Goal: Navigation & Orientation: Find specific page/section

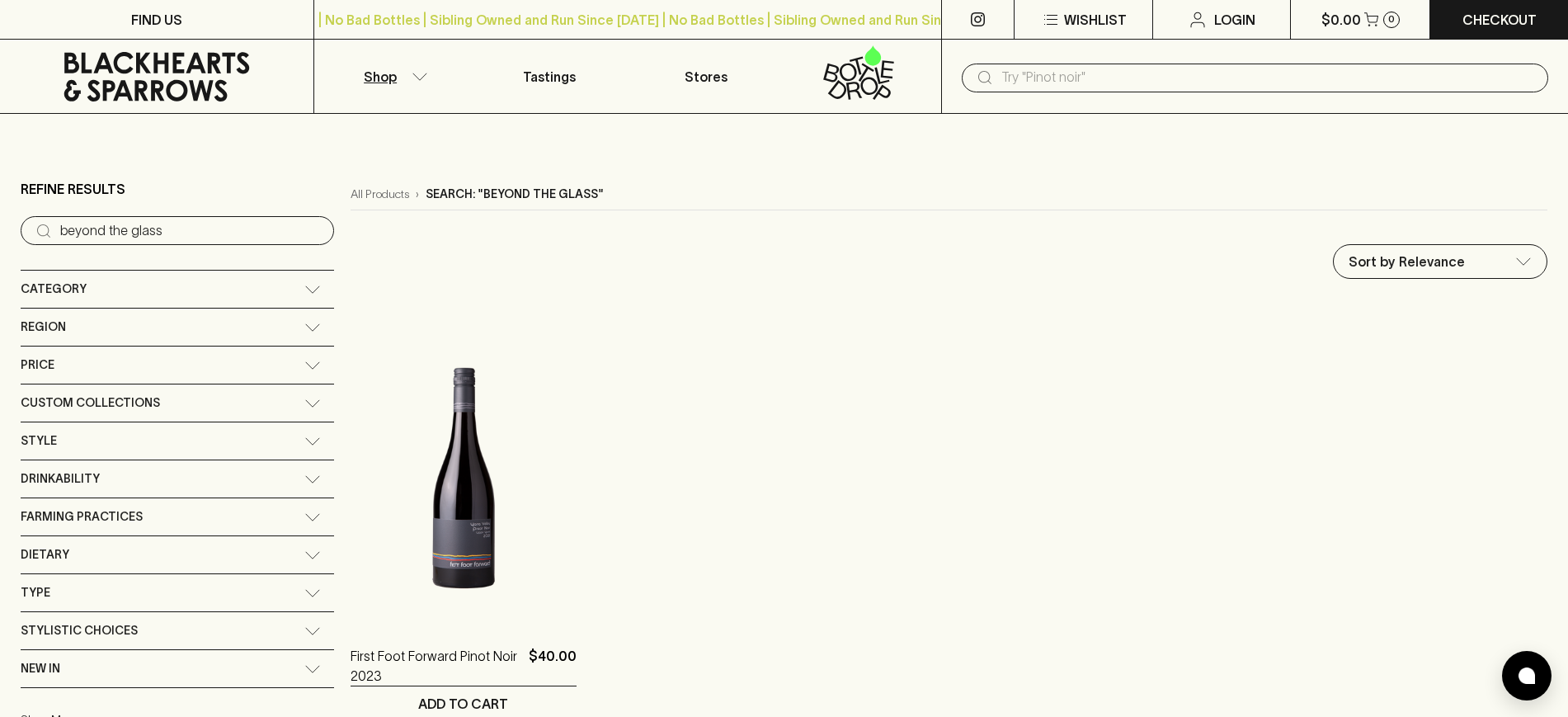
click at [92, 291] on div "Category" at bounding box center [163, 289] width 284 height 21
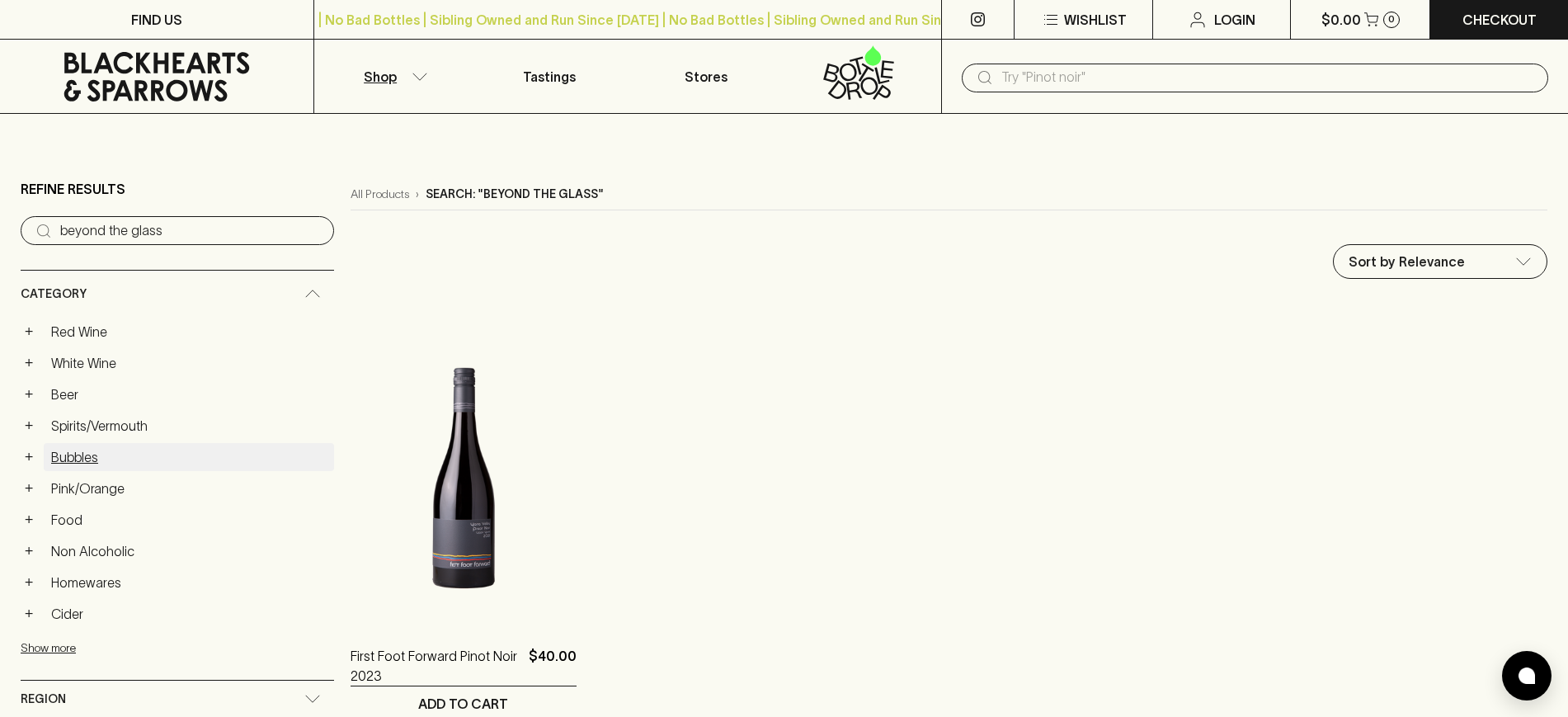
click at [91, 455] on link "Bubbles" at bounding box center [189, 457] width 291 height 28
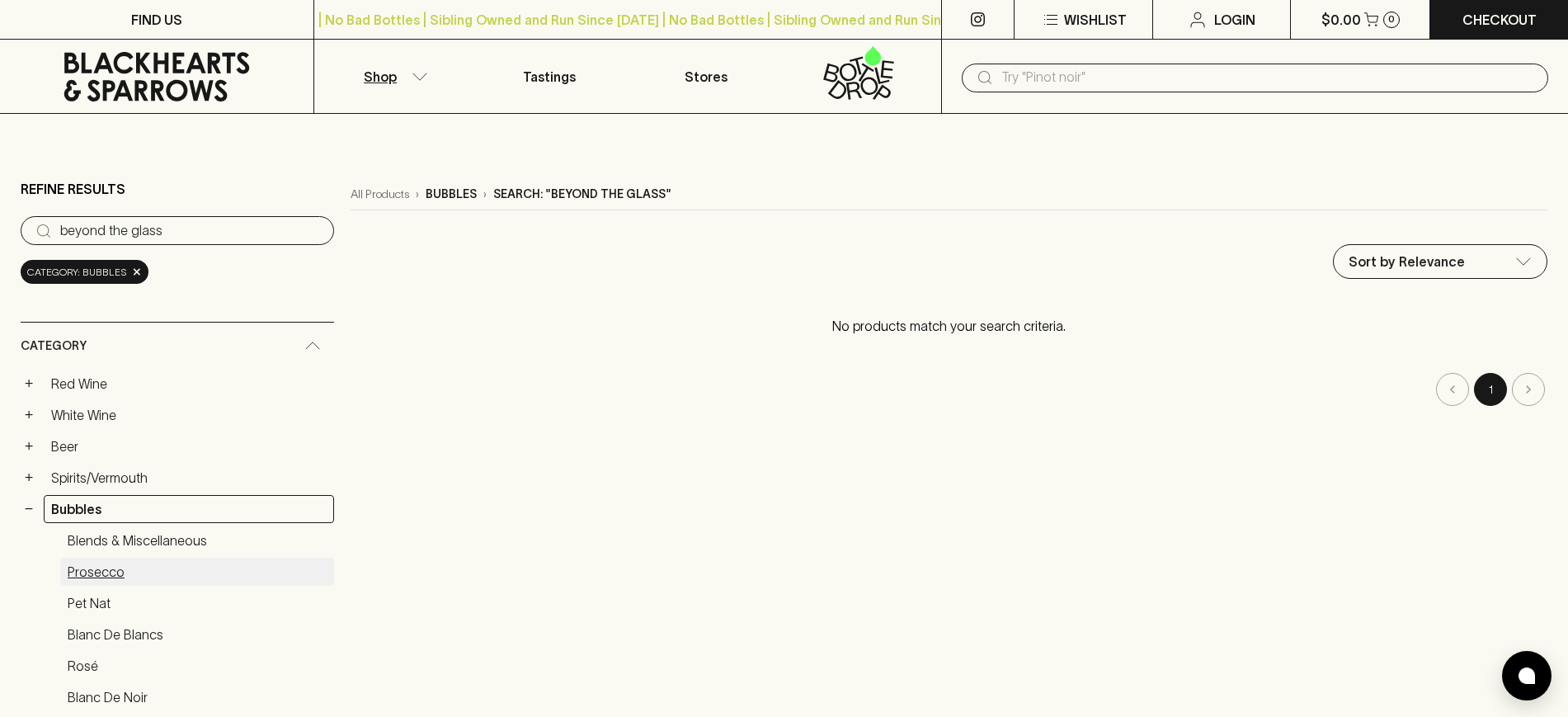
click at [93, 571] on link "Prosecco" at bounding box center [197, 572] width 274 height 28
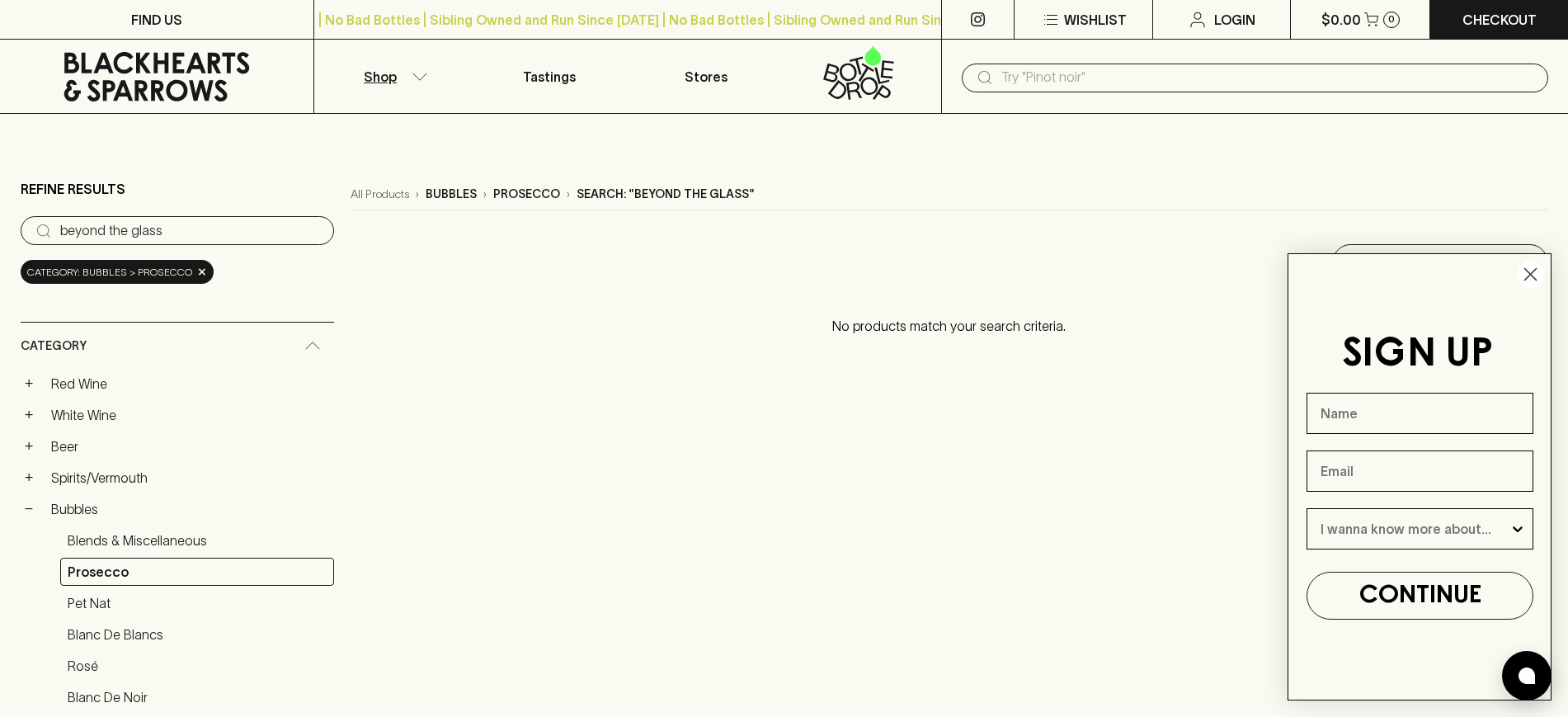
click at [1533, 272] on icon "Close dialog" at bounding box center [1530, 274] width 11 height 11
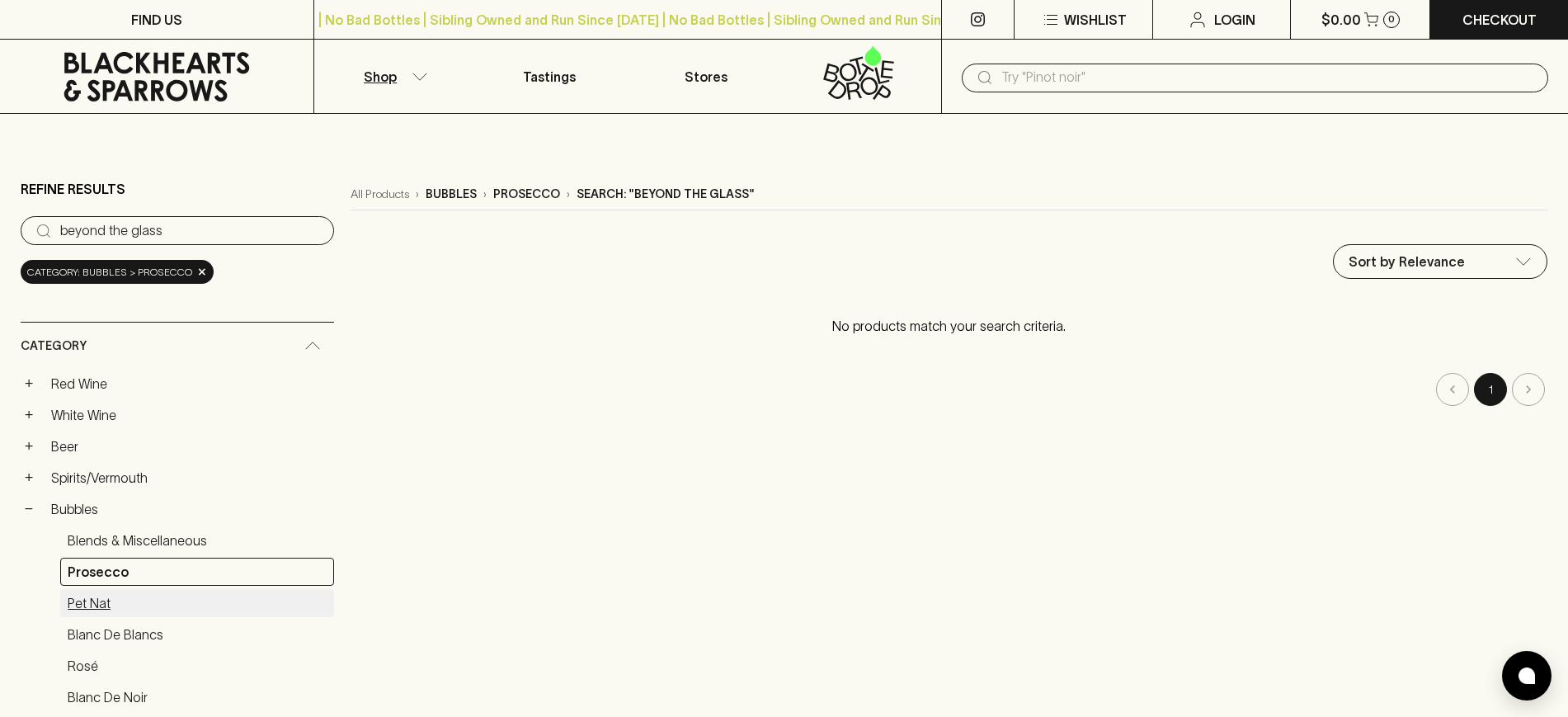
click at [103, 595] on link "Pet Nat" at bounding box center [197, 603] width 274 height 28
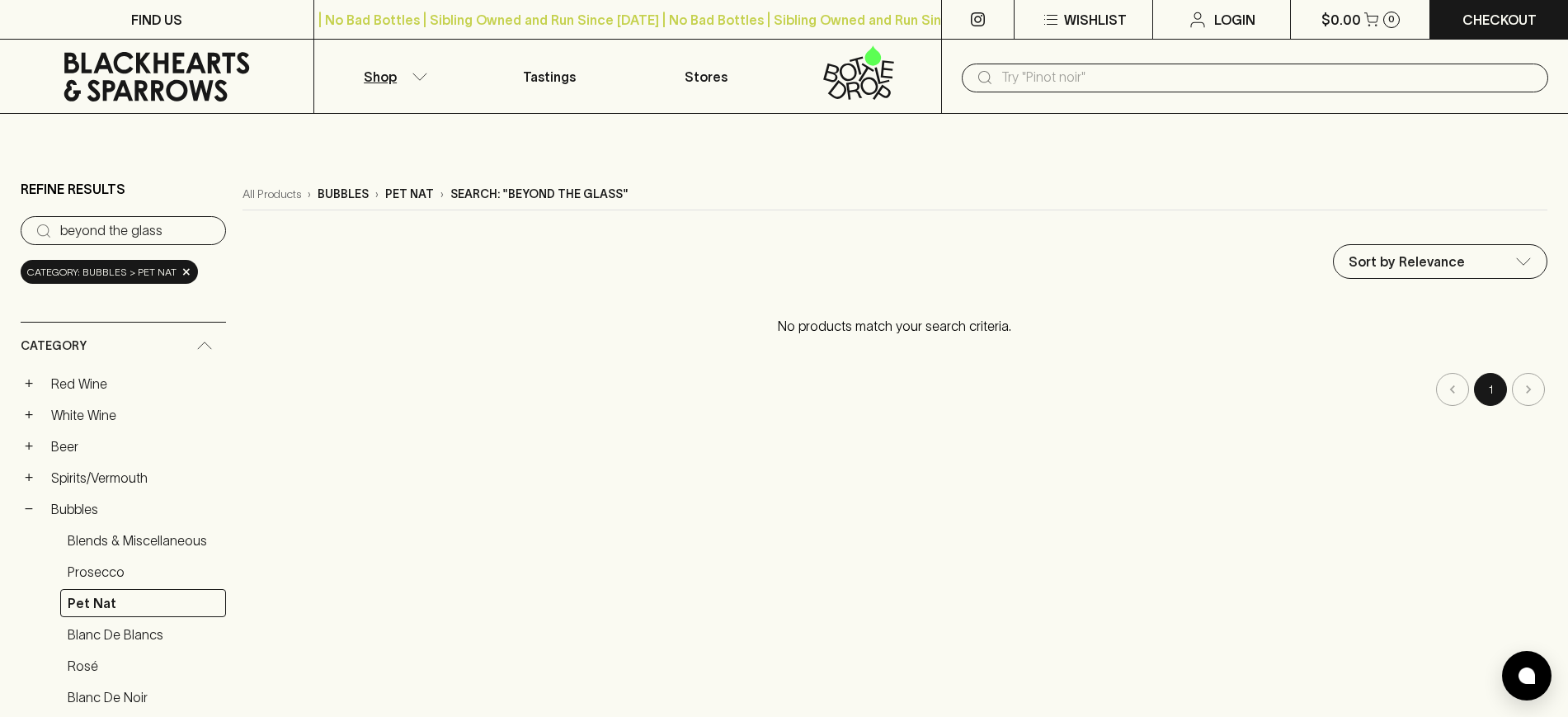
click at [167, 230] on input "beyond the glass" at bounding box center [137, 231] width 152 height 27
click at [206, 227] on input "beyond the glass" at bounding box center [137, 231] width 152 height 27
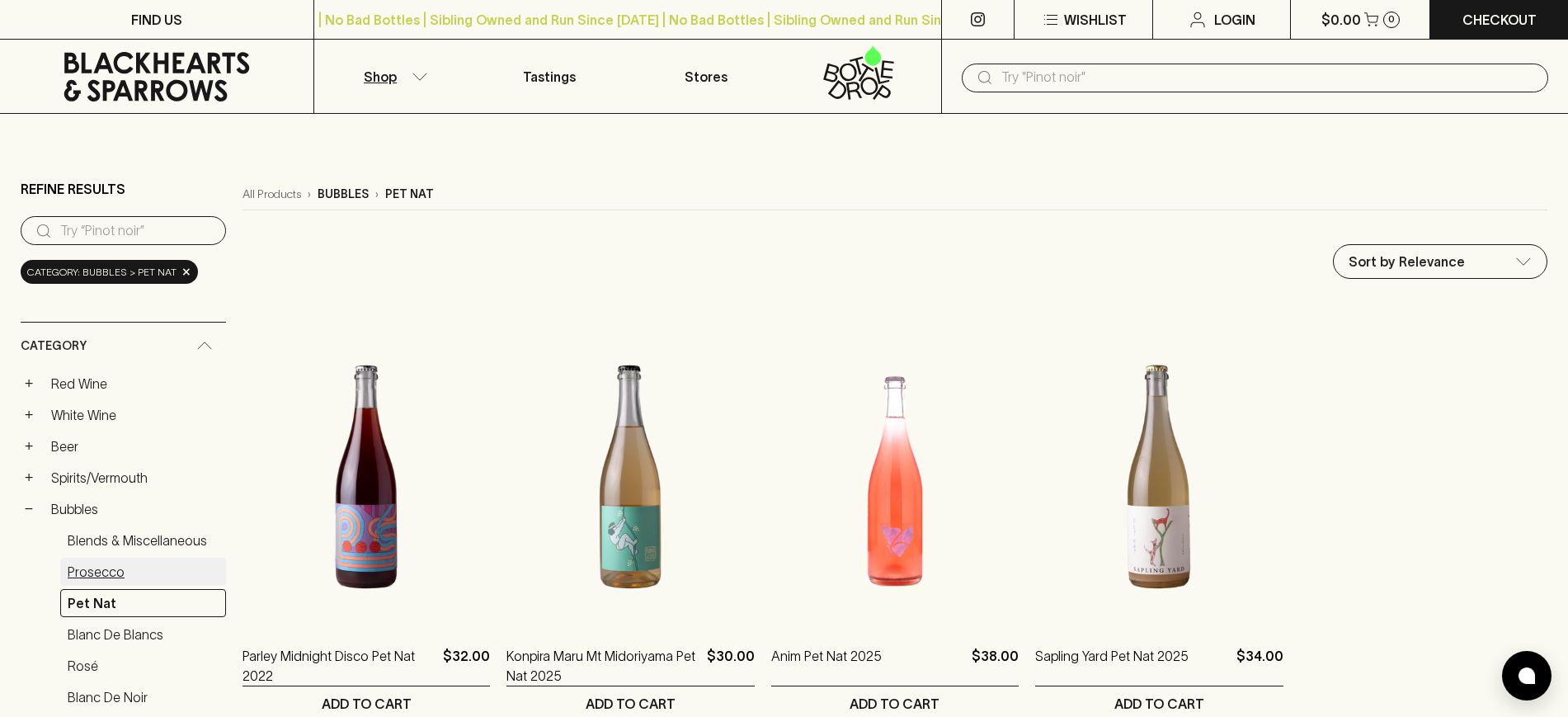
click at [107, 564] on link "Prosecco" at bounding box center [144, 572] width 166 height 28
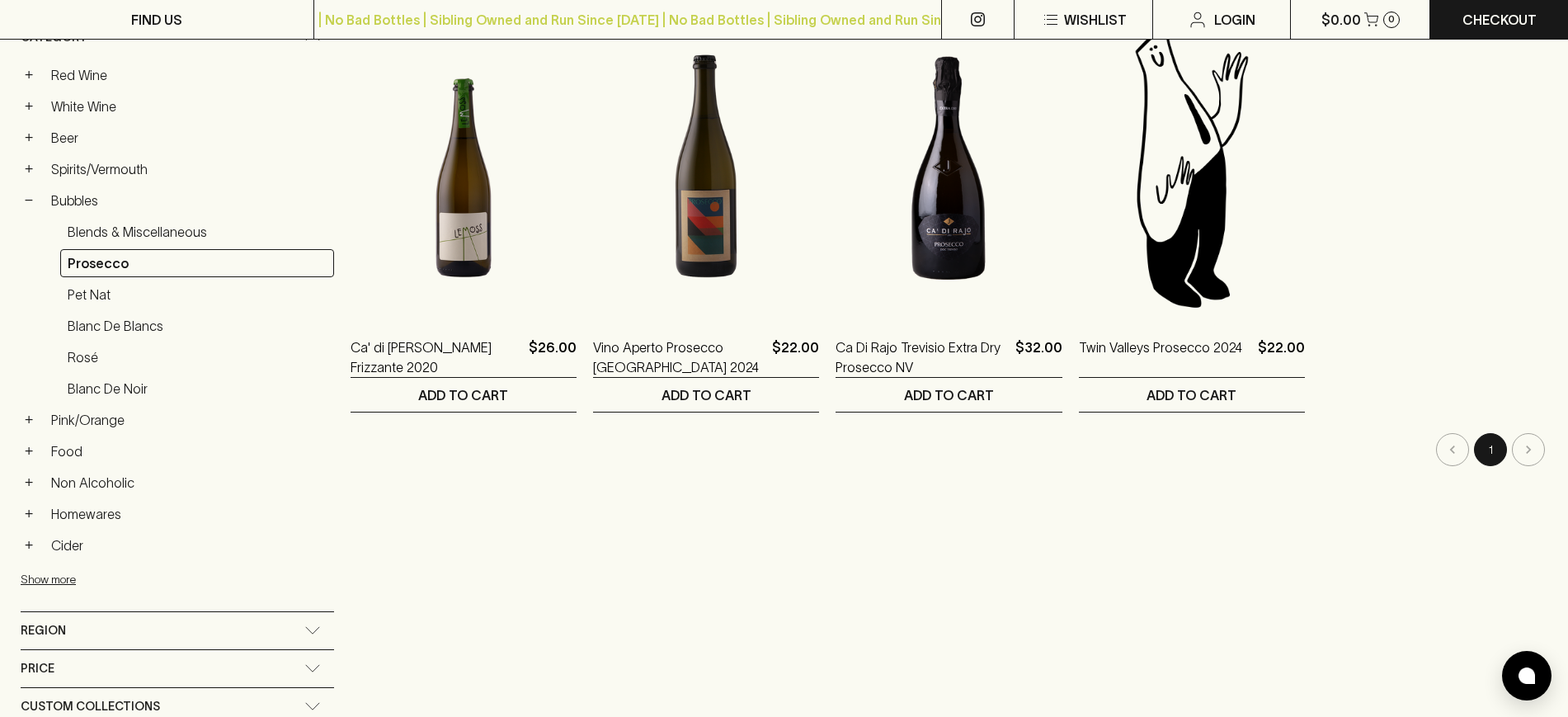
scroll to position [310, 0]
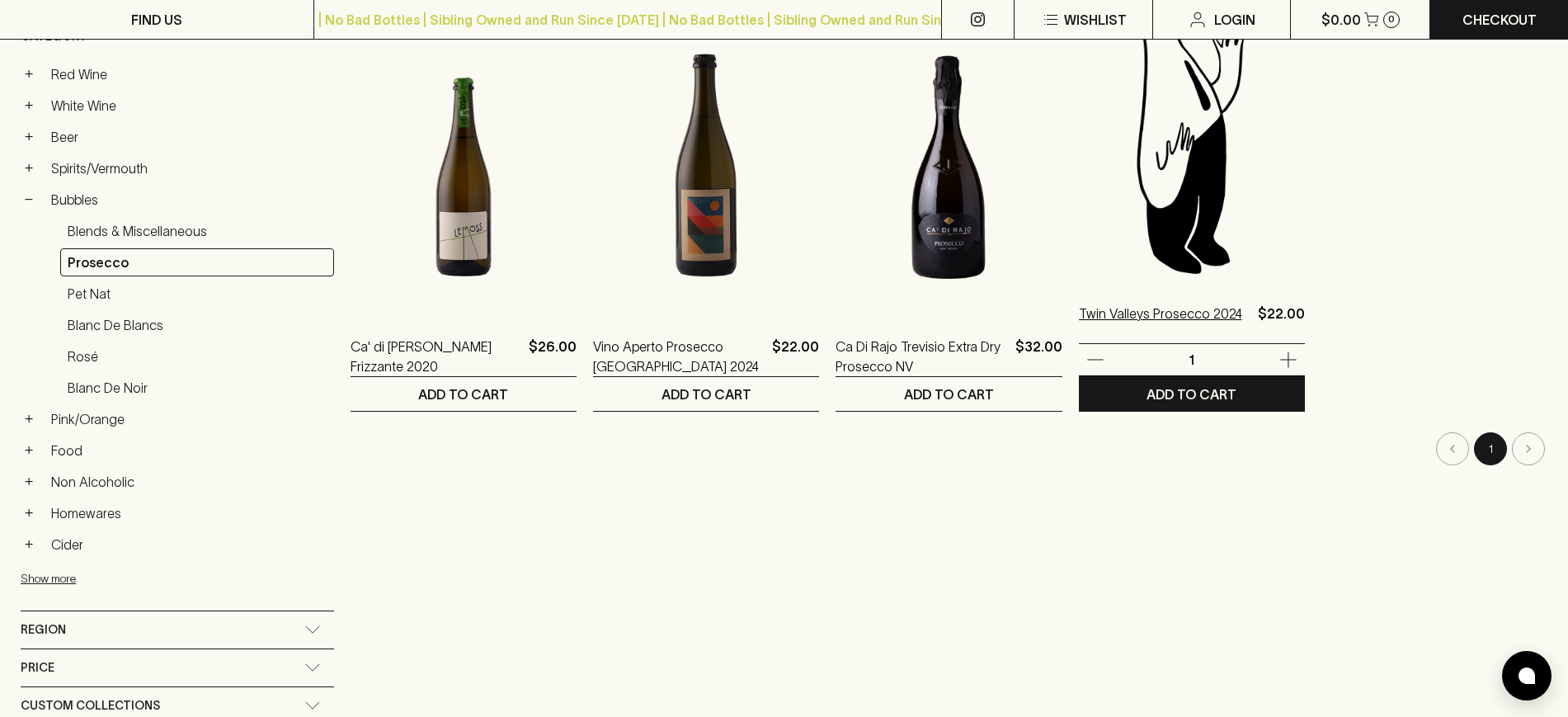
click at [1140, 307] on p "Twin Valleys Prosecco 2024" at bounding box center [1161, 323] width 163 height 40
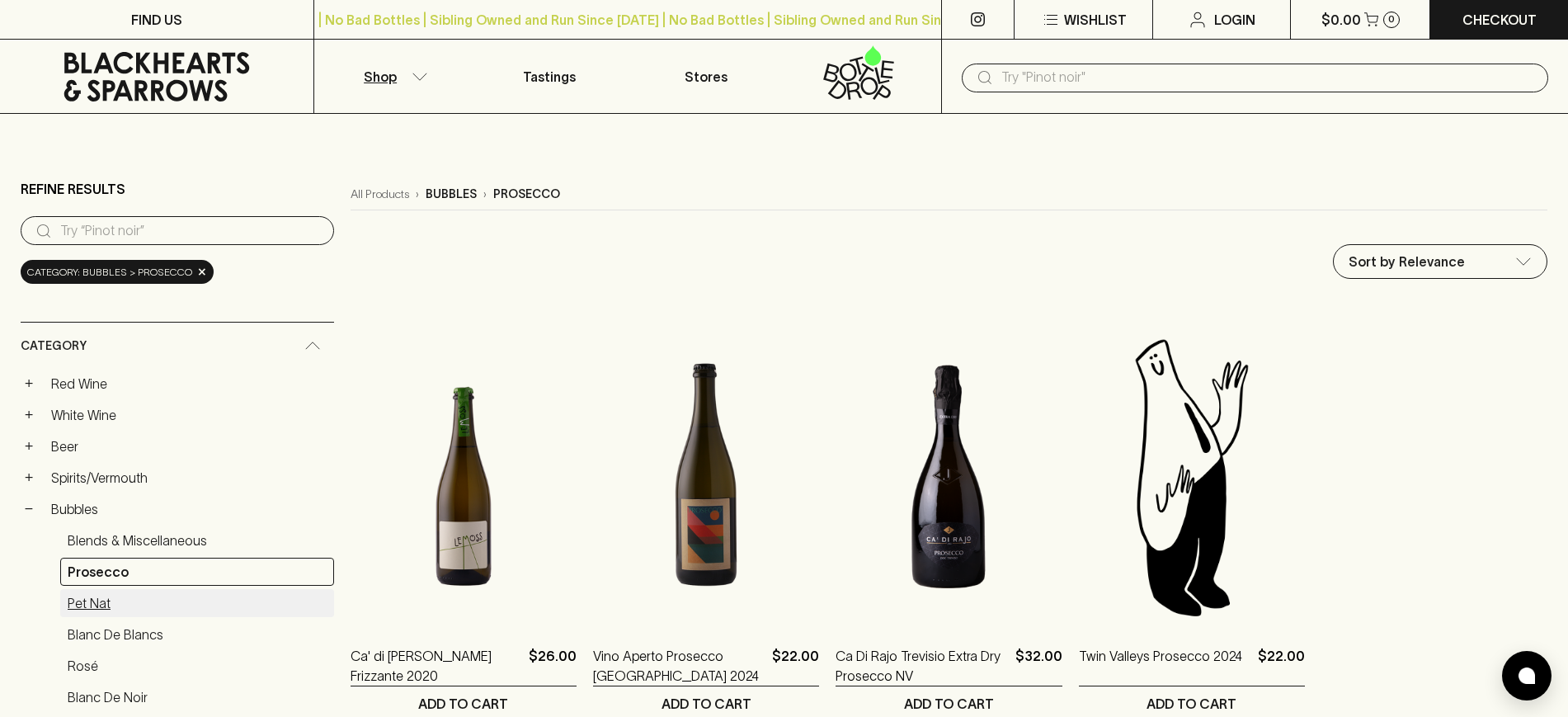
click at [93, 609] on link "Pet Nat" at bounding box center [197, 603] width 274 height 28
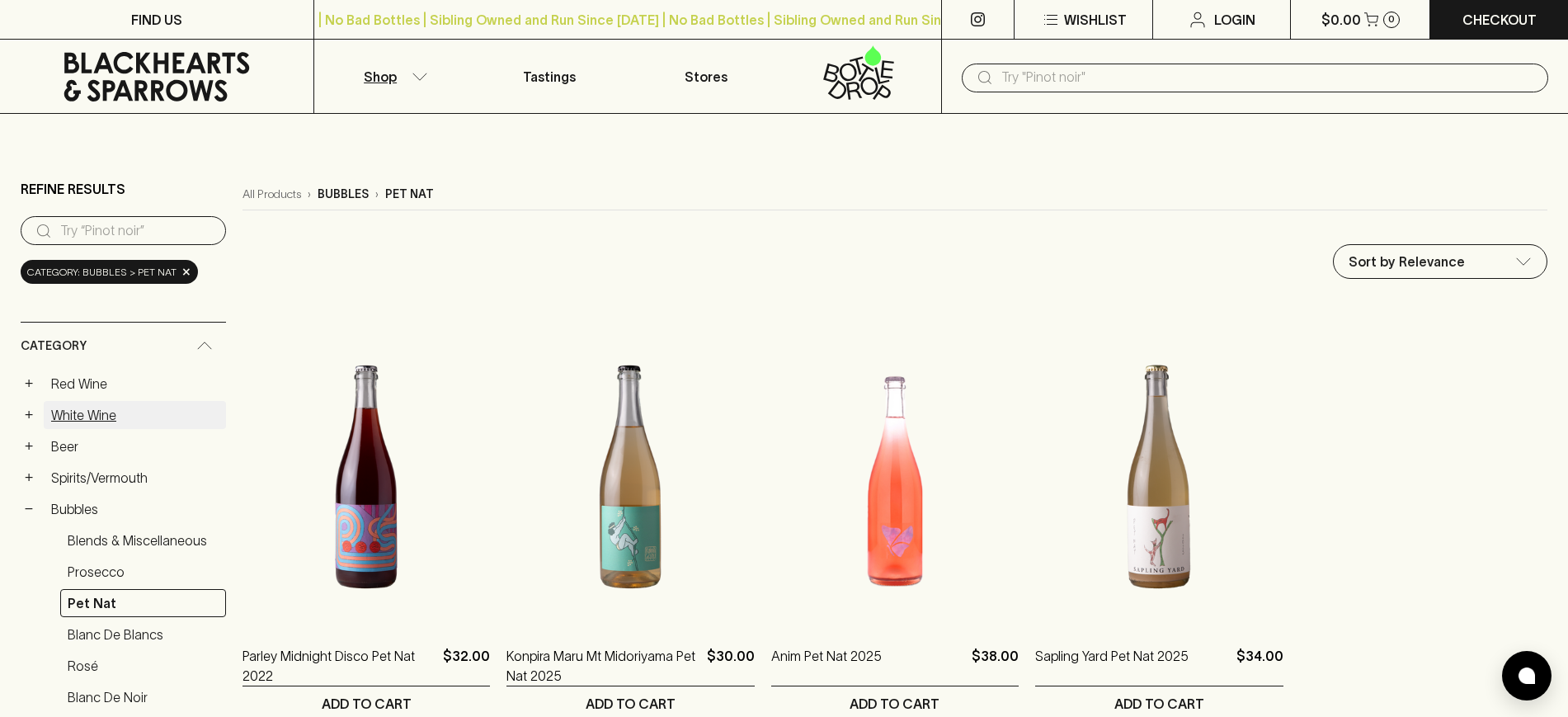
click at [78, 415] on link "White Wine" at bounding box center [135, 415] width 182 height 28
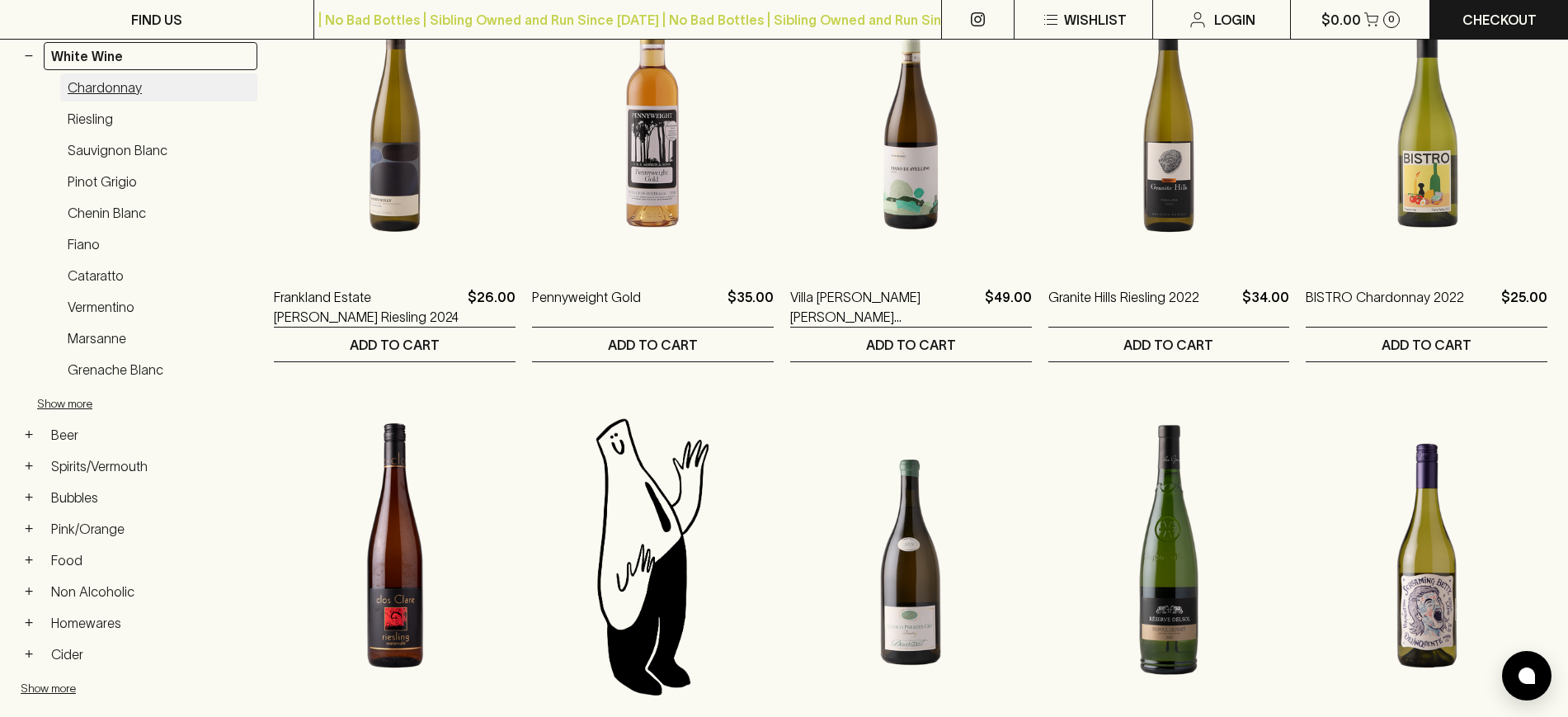
scroll to position [413, 0]
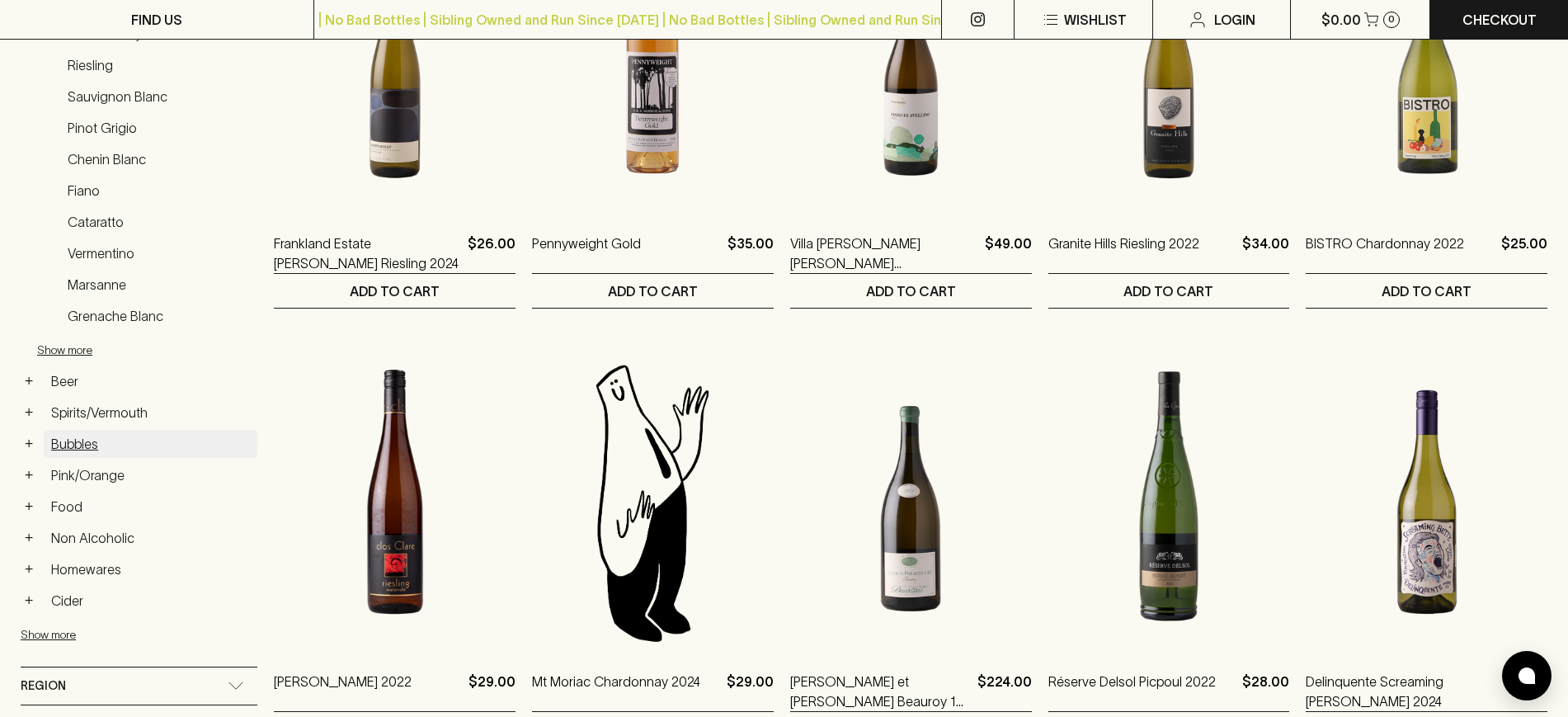
click at [80, 438] on link "Bubbles" at bounding box center [150, 444] width 214 height 28
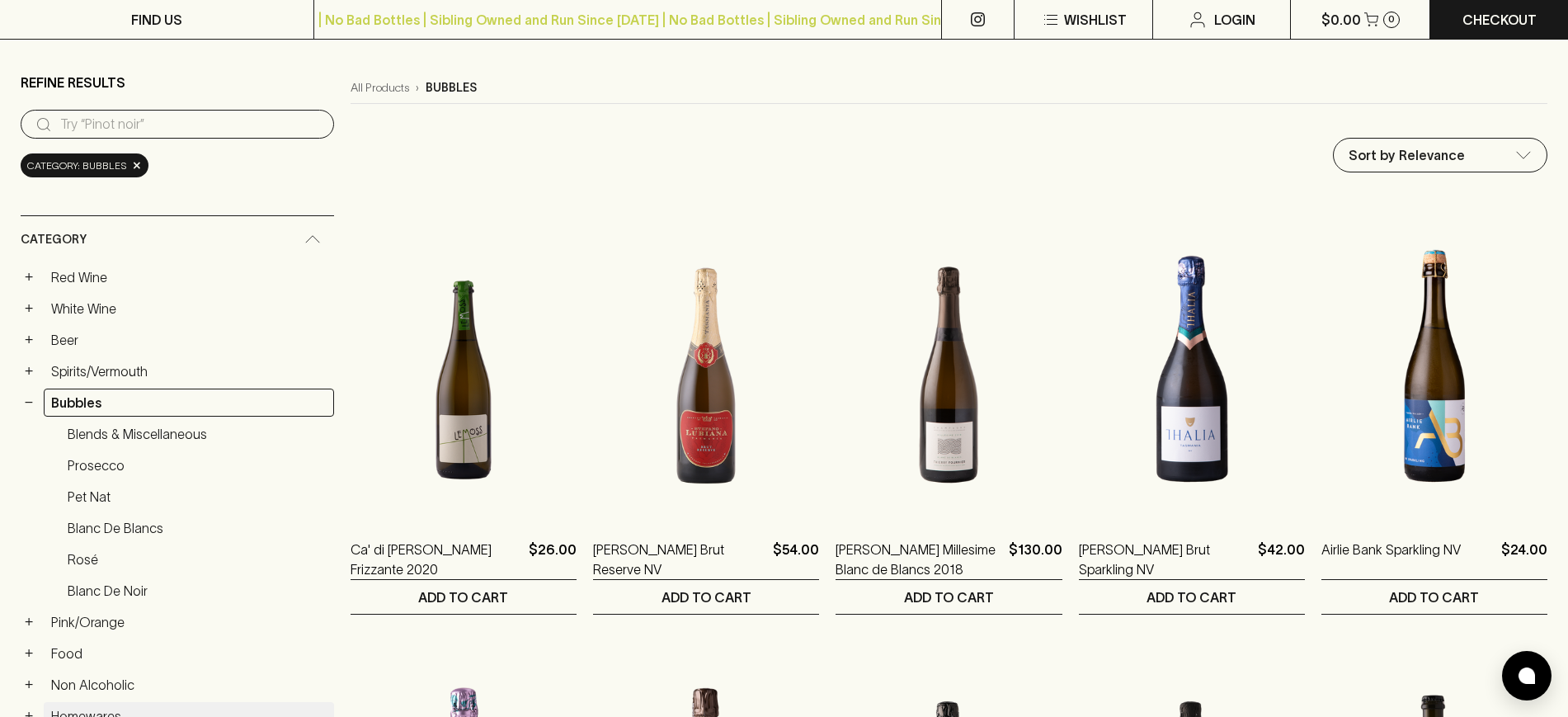
scroll to position [103, 0]
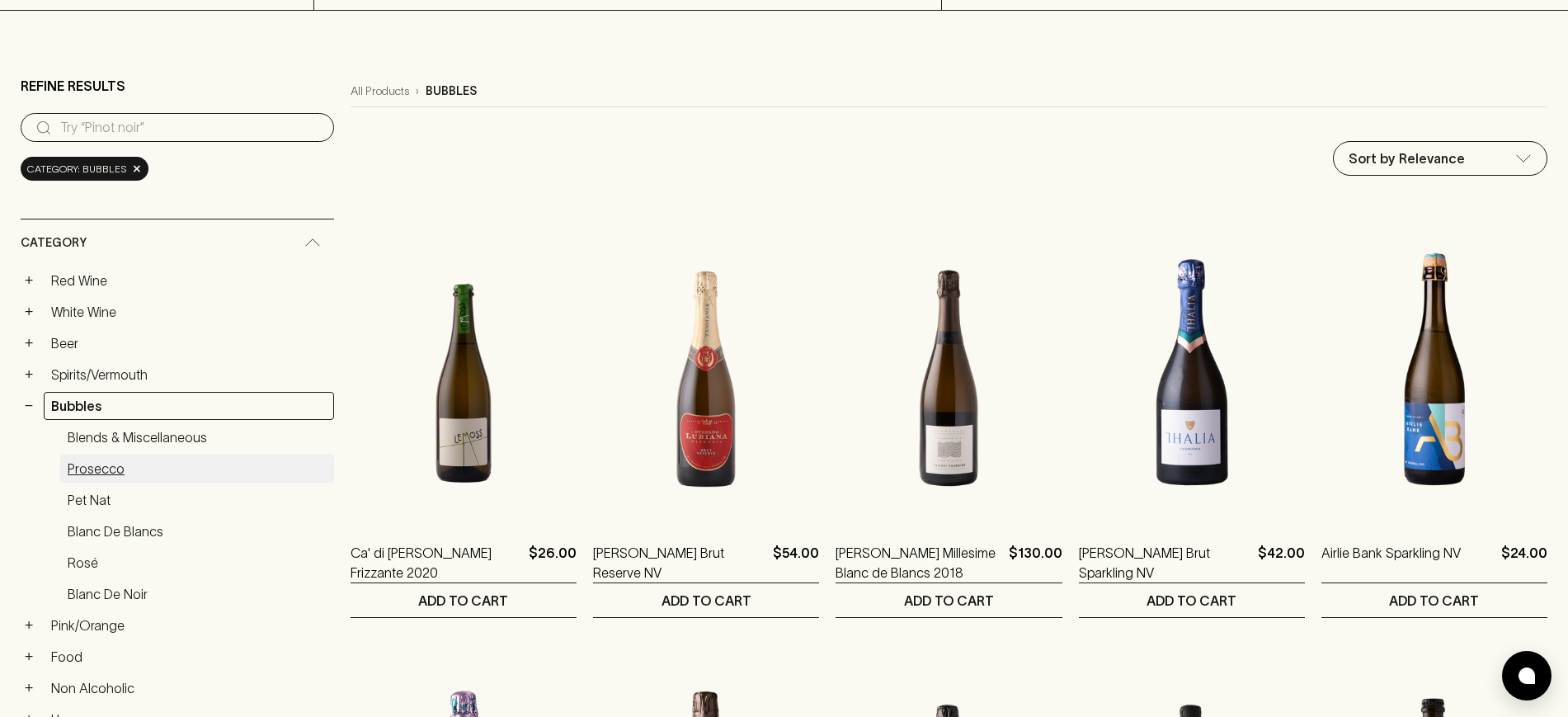
click at [108, 467] on link "Prosecco" at bounding box center [197, 469] width 274 height 28
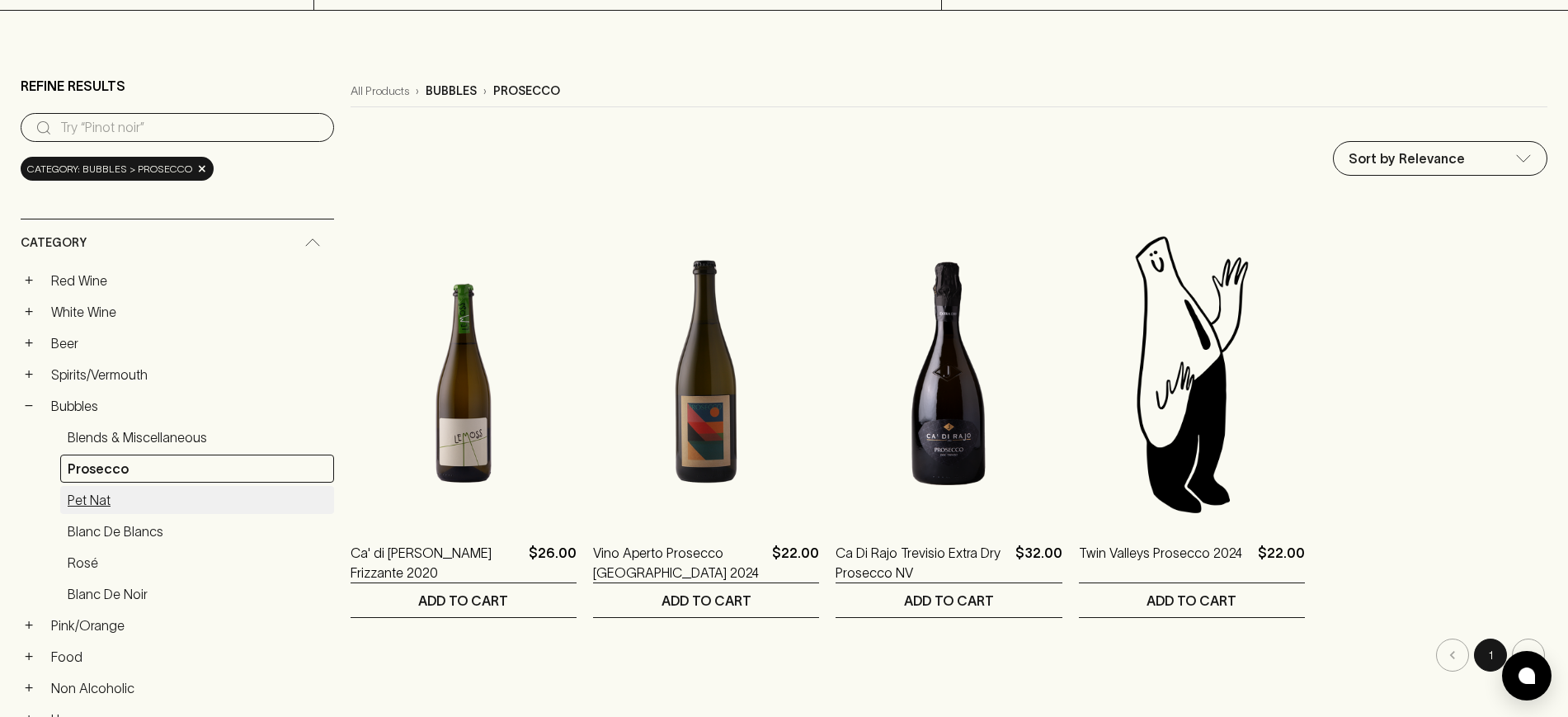
click at [94, 502] on link "Pet Nat" at bounding box center [197, 500] width 274 height 28
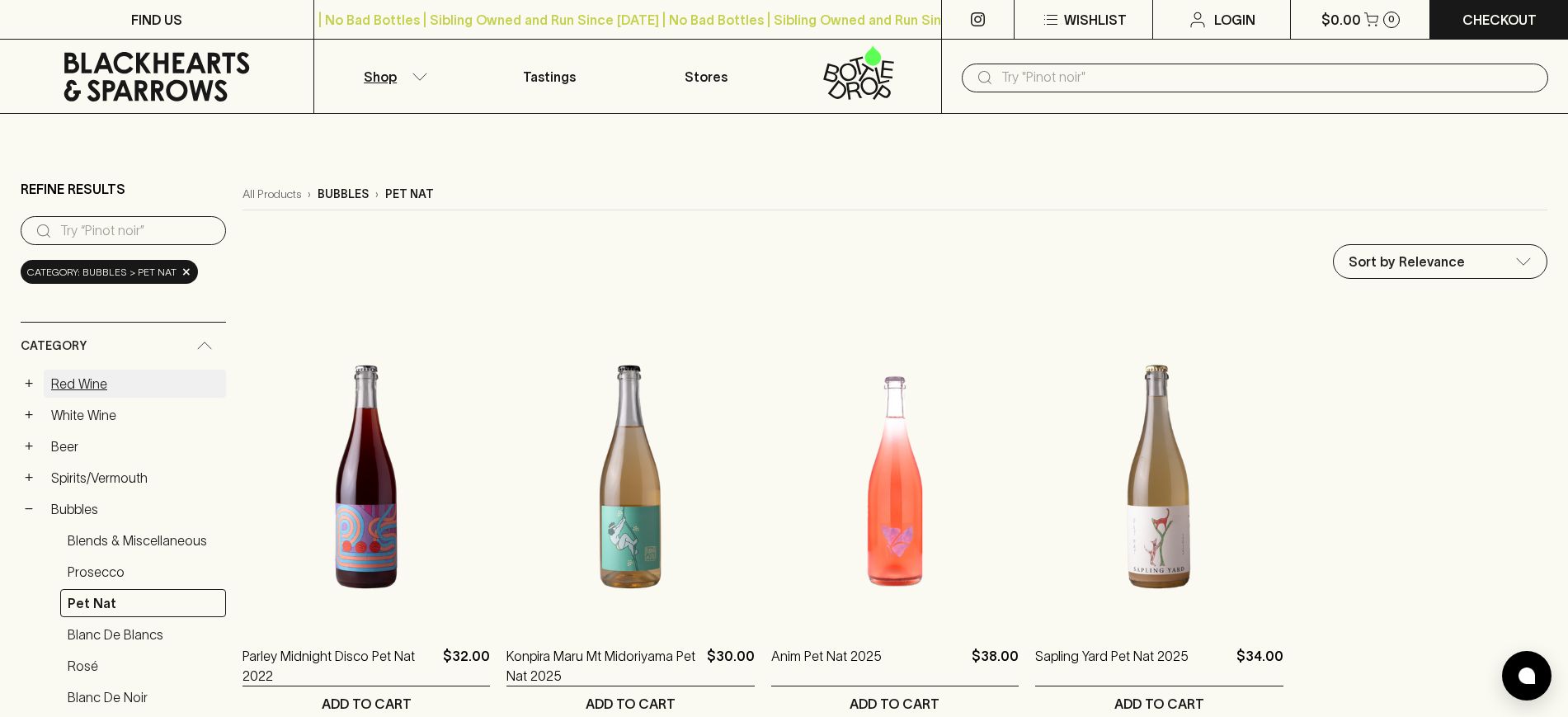
click at [93, 376] on link "Red Wine" at bounding box center [135, 383] width 182 height 28
